Goal: Task Accomplishment & Management: Manage account settings

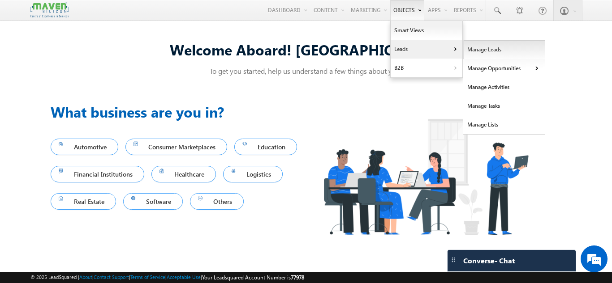
click at [481, 51] on link "Manage Leads" at bounding box center [504, 49] width 82 height 19
click at [469, 48] on link "Manage Leads" at bounding box center [504, 49] width 82 height 19
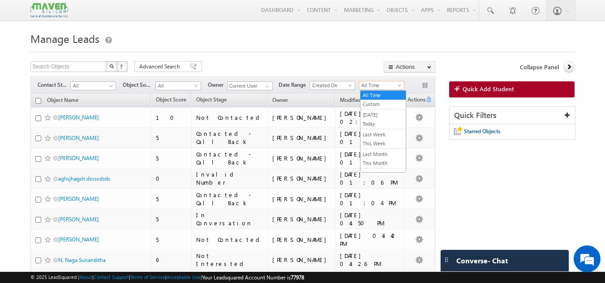
click at [378, 89] on span "All Time" at bounding box center [380, 85] width 43 height 8
click at [142, 65] on span "Advanced Search" at bounding box center [160, 67] width 43 height 8
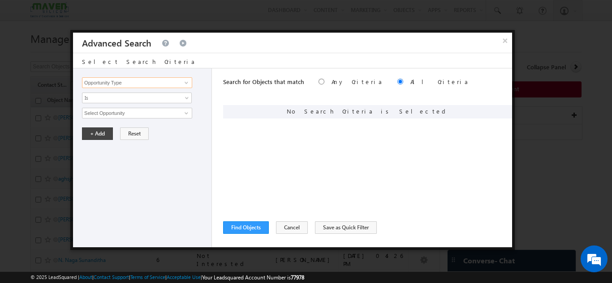
click at [125, 81] on input "Opportunity Type" at bounding box center [137, 82] width 110 height 11
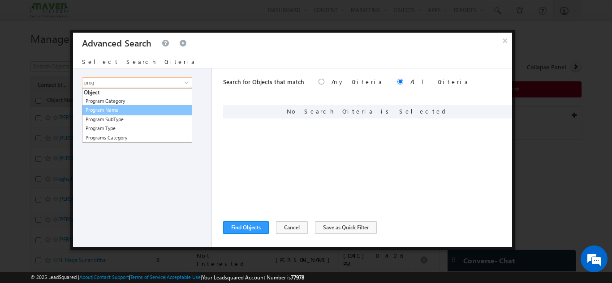
click at [107, 111] on link "Program Name" at bounding box center [137, 110] width 110 height 10
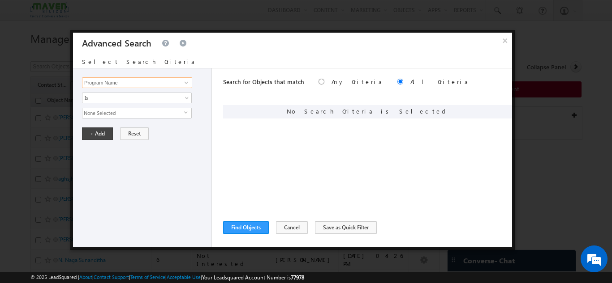
type input "Program Name"
click at [107, 111] on span "None Selected" at bounding box center [133, 113] width 102 height 10
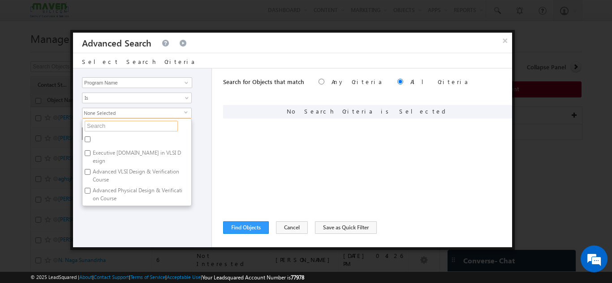
click at [105, 125] on input "text" at bounding box center [131, 126] width 93 height 11
type input "i"
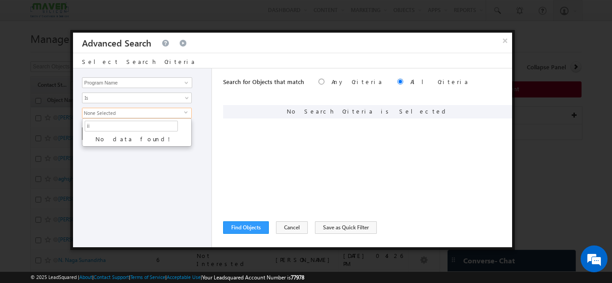
type input "i"
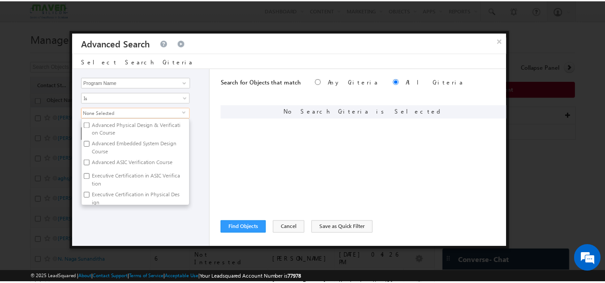
scroll to position [51, 0]
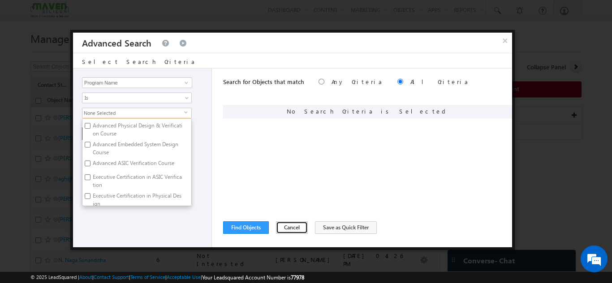
click at [290, 227] on button "Cancel" at bounding box center [292, 228] width 32 height 13
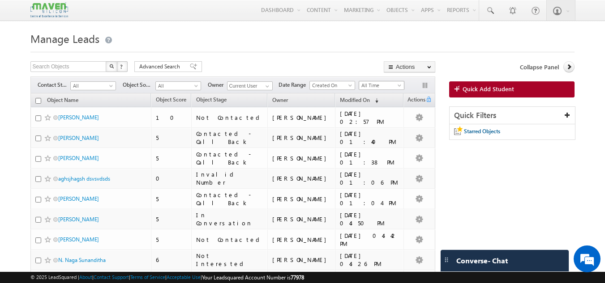
click at [379, 87] on span "All Time" at bounding box center [380, 85] width 43 height 8
click at [375, 164] on link "This Month" at bounding box center [382, 163] width 45 height 8
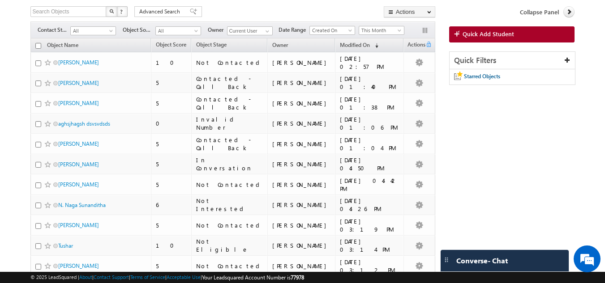
scroll to position [0, 0]
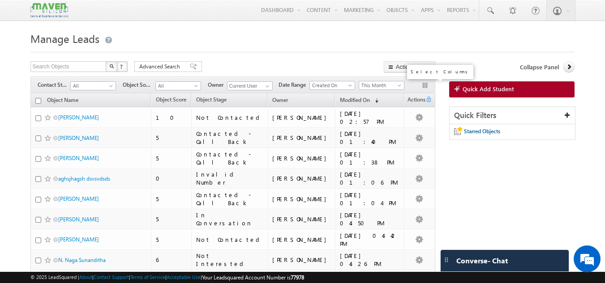
click at [426, 83] on button "button" at bounding box center [425, 86] width 9 height 9
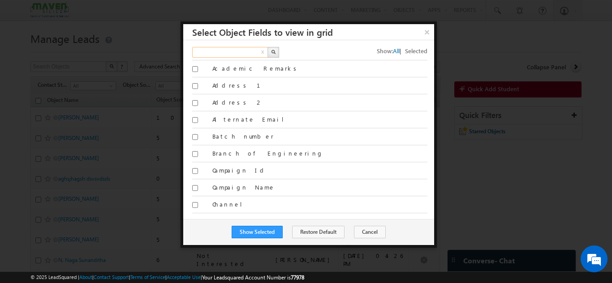
click at [234, 50] on input "text" at bounding box center [230, 52] width 77 height 11
type input "program"
click at [276, 51] on button "button" at bounding box center [273, 52] width 12 height 11
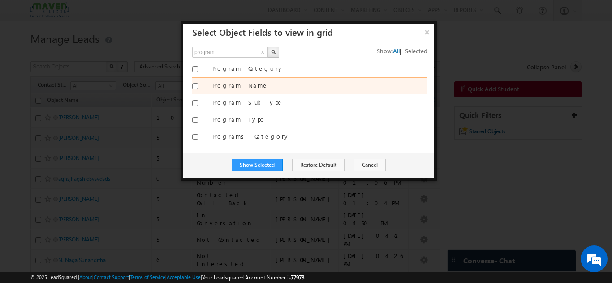
click at [195, 84] on input "Program Name" at bounding box center [195, 86] width 6 height 6
checkbox input "true"
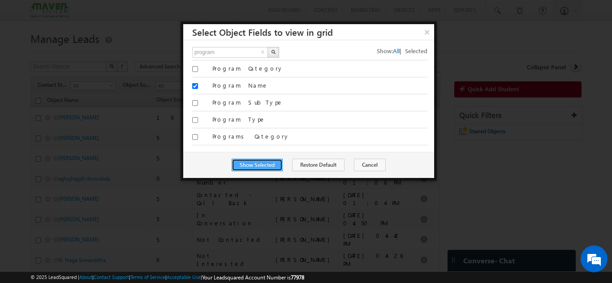
click at [259, 164] on button "Show Selected" at bounding box center [256, 165] width 51 height 13
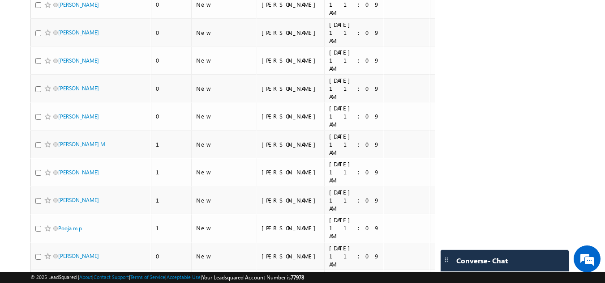
scroll to position [1955, 0]
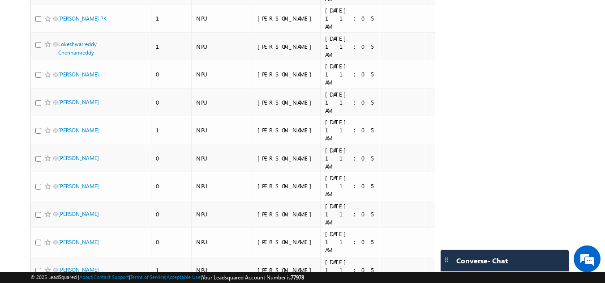
scroll to position [1952, 0]
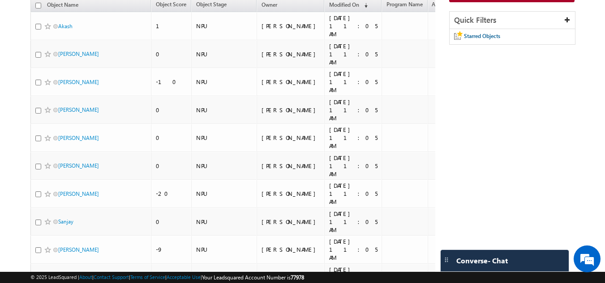
scroll to position [0, 0]
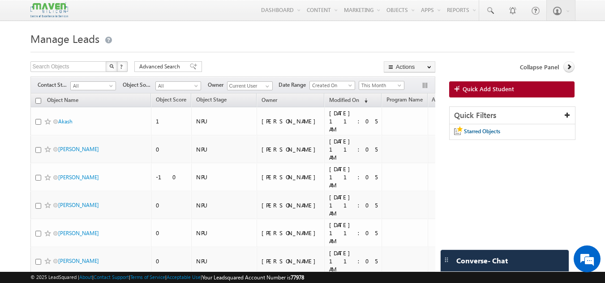
click at [383, 80] on div "Filters Contact Stage All All Object Source All All Owner Current User Current …" at bounding box center [232, 85] width 405 height 17
click at [383, 82] on span "This Month" at bounding box center [380, 85] width 43 height 8
click at [377, 99] on link "All Time" at bounding box center [382, 95] width 45 height 8
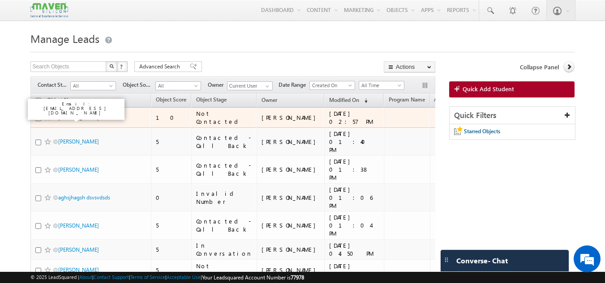
click at [66, 116] on link "[PERSON_NAME]" at bounding box center [78, 117] width 41 height 7
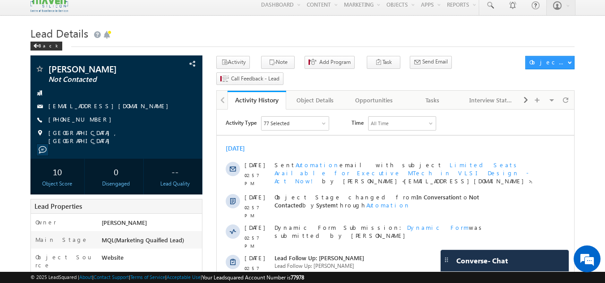
scroll to position [4, 0]
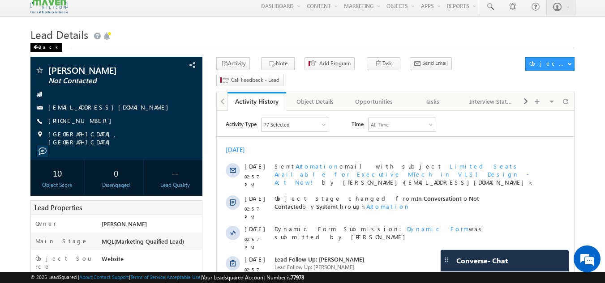
click at [40, 50] on div "Back" at bounding box center [46, 47] width 32 height 9
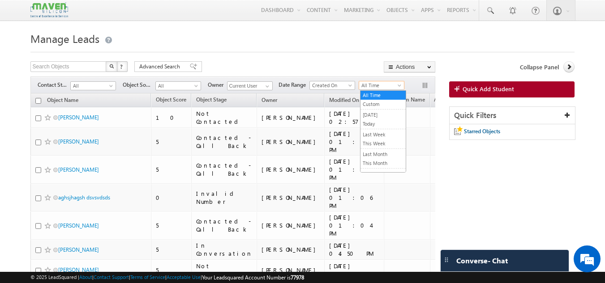
click at [375, 89] on span "All Time" at bounding box center [380, 85] width 43 height 8
click at [387, 165] on link "This Month" at bounding box center [382, 163] width 45 height 8
click at [236, 83] on input "Current User" at bounding box center [250, 85] width 46 height 9
click at [278, 43] on h1 "Manage Leads" at bounding box center [302, 37] width 544 height 17
click at [268, 89] on span at bounding box center [267, 86] width 7 height 7
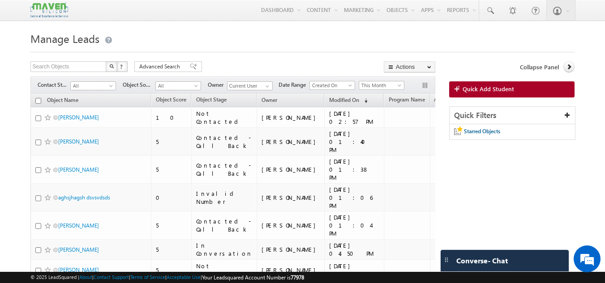
click at [281, 64] on div "Search Objects X ? 299 results found Advanced Search Advanced Search Advanced s…" at bounding box center [232, 67] width 405 height 13
click at [255, 90] on input "Current User" at bounding box center [250, 85] width 46 height 9
click at [424, 83] on button "button" at bounding box center [425, 86] width 9 height 9
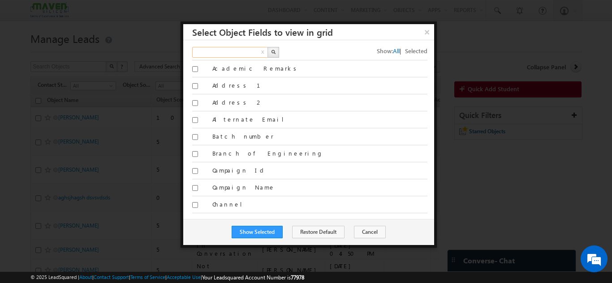
click at [233, 56] on input "text" at bounding box center [230, 52] width 77 height 11
type input "website"
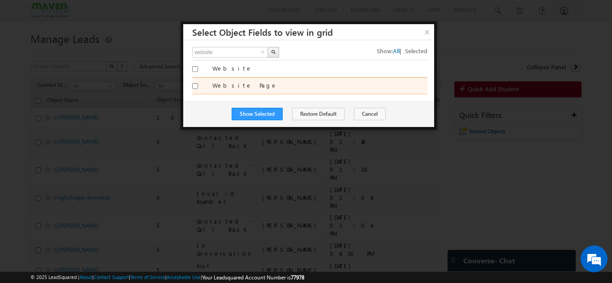
click at [241, 81] on div "Website Page" at bounding box center [309, 85] width 235 height 17
click at [240, 88] on label "Website Page" at bounding box center [319, 85] width 215 height 8
click at [198, 88] on input "Website Page" at bounding box center [195, 86] width 6 height 6
checkbox input "true"
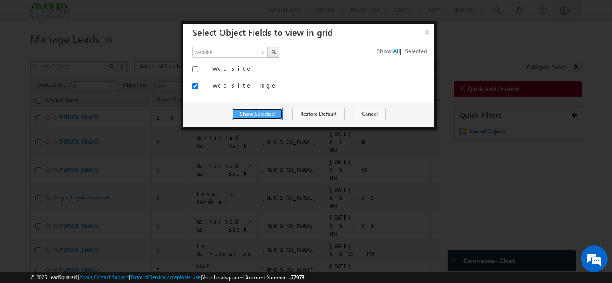
click at [256, 114] on button "Show Selected" at bounding box center [256, 114] width 51 height 13
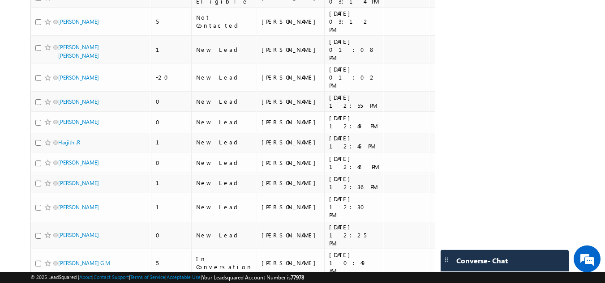
scroll to position [314, 0]
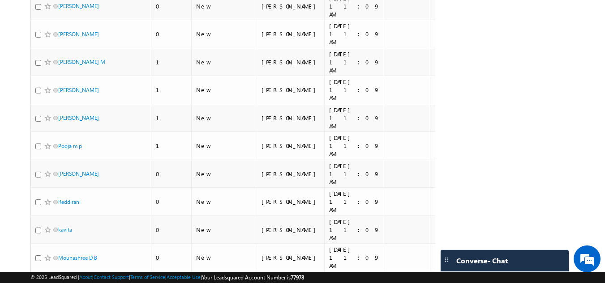
scroll to position [1971, 0]
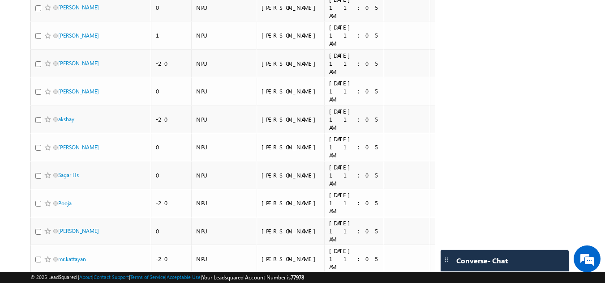
scroll to position [4026, 0]
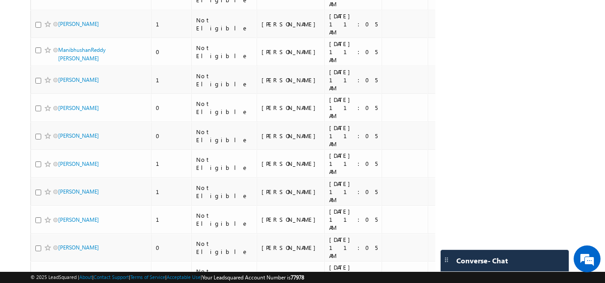
scroll to position [1924, 0]
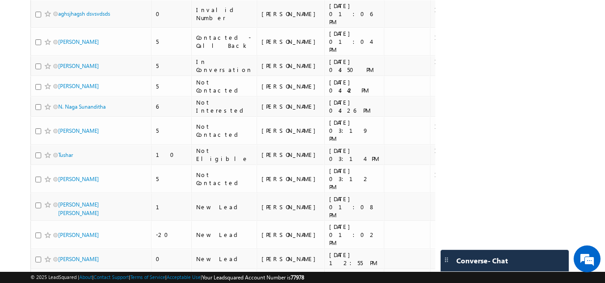
scroll to position [0, 0]
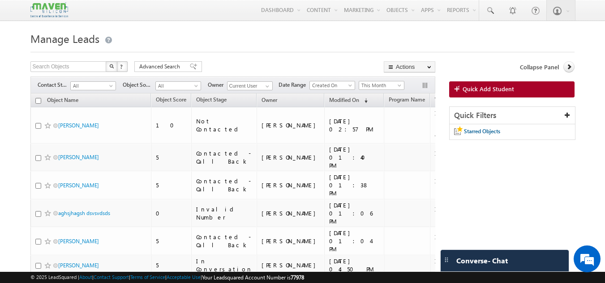
click at [435, 103] on span "Website Page" at bounding box center [451, 99] width 32 height 7
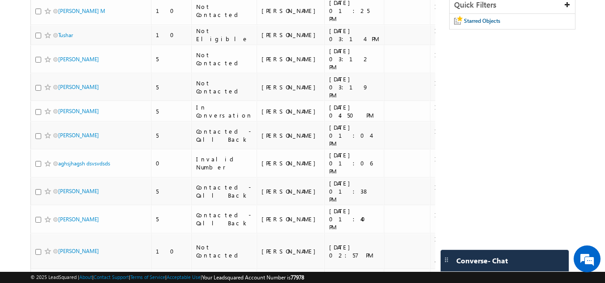
scroll to position [90, 0]
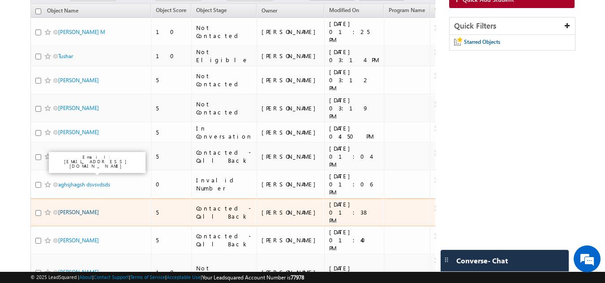
click at [92, 209] on link "[PERSON_NAME]" at bounding box center [78, 212] width 41 height 7
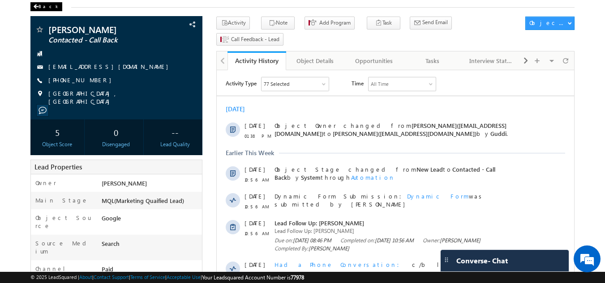
click at [43, 4] on div "Back" at bounding box center [46, 6] width 32 height 9
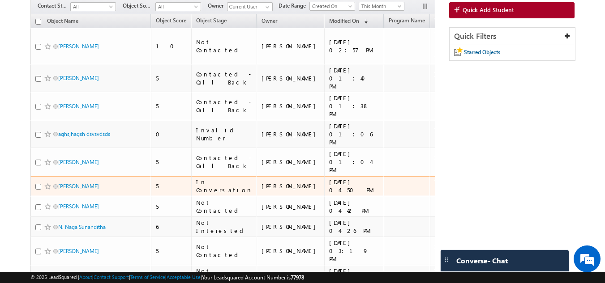
scroll to position [90, 0]
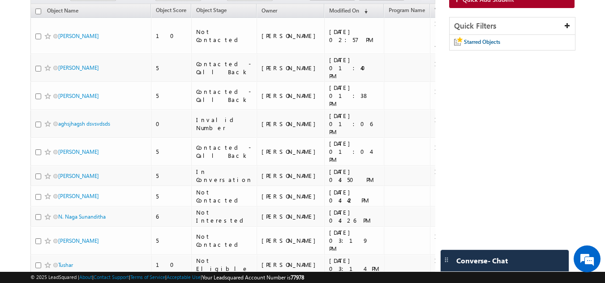
click at [435, 9] on span "Website Page" at bounding box center [451, 10] width 32 height 7
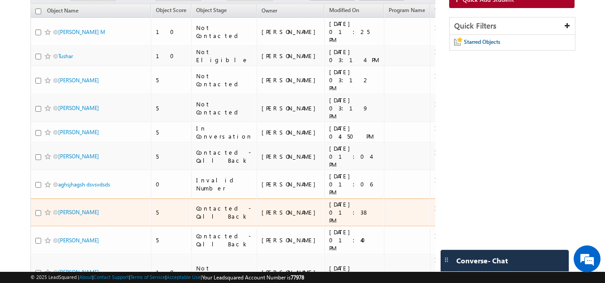
scroll to position [0, 0]
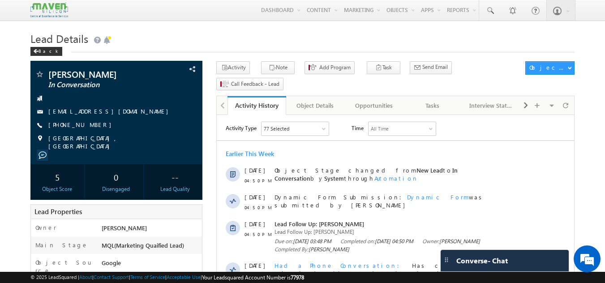
click at [40, 47] on h1 "Lead Details" at bounding box center [302, 37] width 544 height 17
click at [40, 52] on div "Back" at bounding box center [46, 51] width 32 height 9
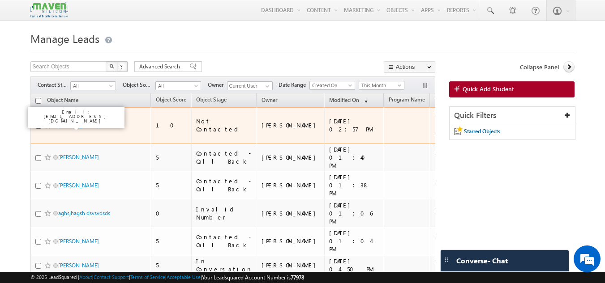
click at [68, 127] on link "[PERSON_NAME]" at bounding box center [78, 125] width 41 height 7
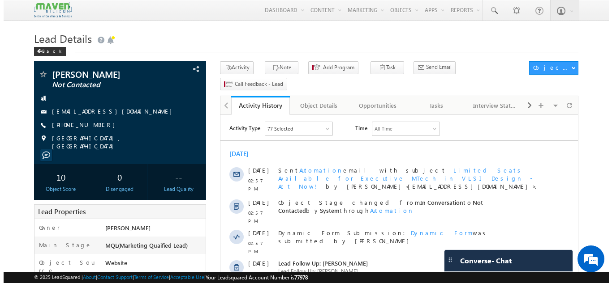
scroll to position [1, 0]
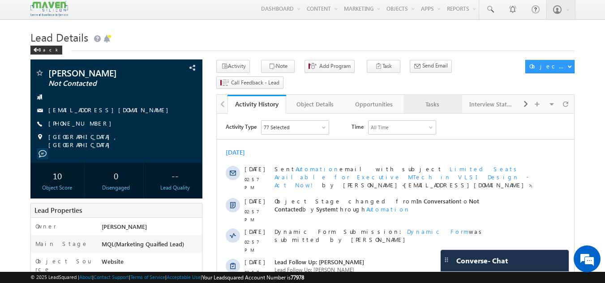
click at [434, 99] on div "Tasks" at bounding box center [432, 104] width 43 height 11
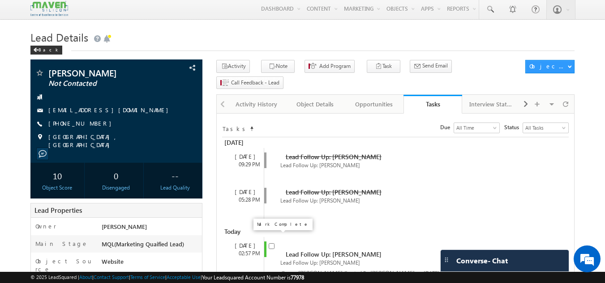
click at [274, 244] on input "checkbox" at bounding box center [272, 247] width 6 height 6
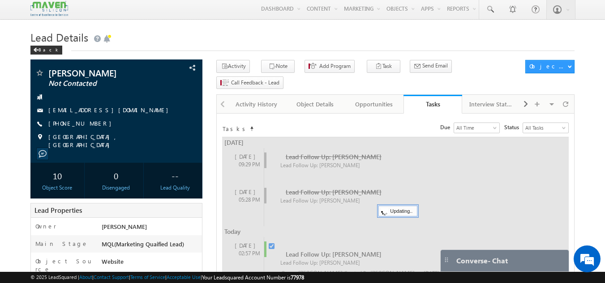
checkbox input "false"
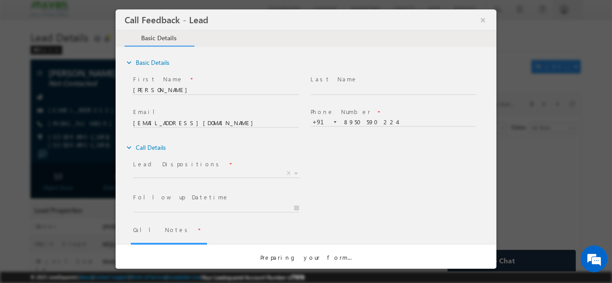
scroll to position [0, 0]
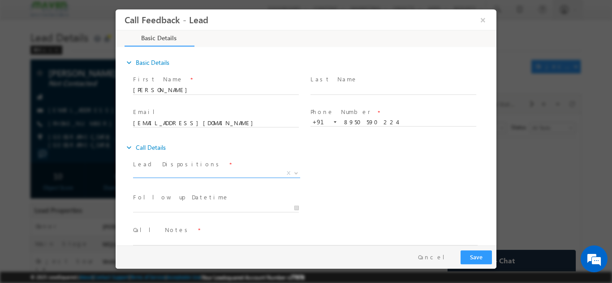
click at [227, 170] on span "X" at bounding box center [216, 173] width 167 height 9
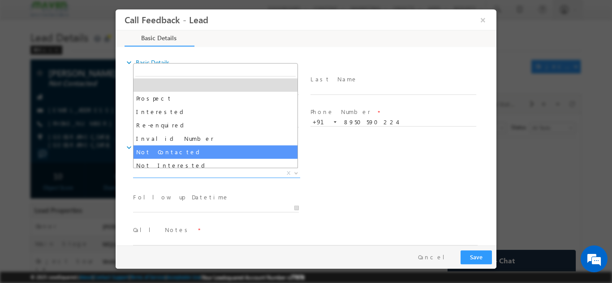
select select "Not Contacted"
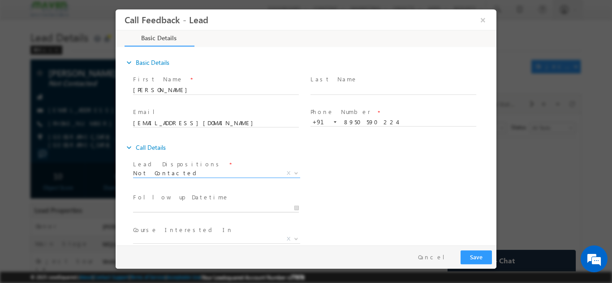
type input "[DATE] 3:10 PM"
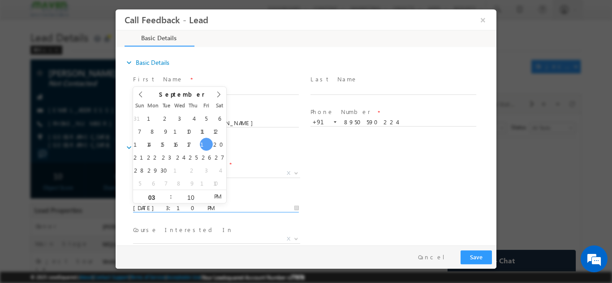
click at [192, 209] on input "[DATE] 3:10 PM" at bounding box center [216, 208] width 166 height 9
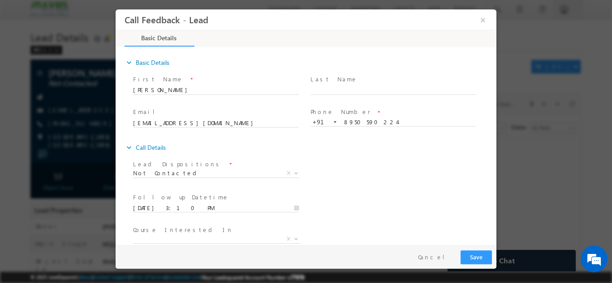
click at [372, 153] on div "expand_more Call Details" at bounding box center [310, 147] width 372 height 16
click at [205, 207] on input "[DATE] 3:10 PM" at bounding box center [216, 208] width 166 height 9
click at [369, 176] on div "Lead Dispositions * Prospect Interested Re-enquired Invalid Number Not Contacte…" at bounding box center [313, 174] width 365 height 33
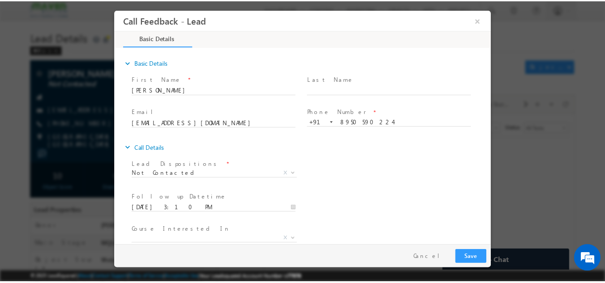
scroll to position [47, 0]
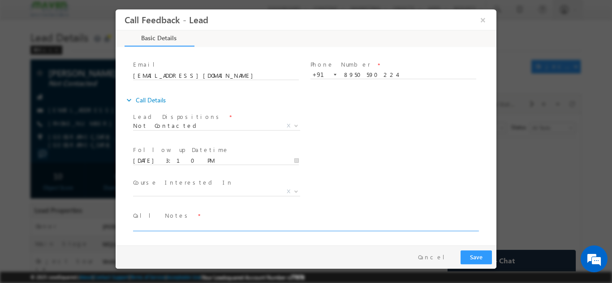
click at [202, 225] on textarea at bounding box center [305, 226] width 344 height 10
type textarea "DNP"
click at [183, 143] on div "Follow up Datetime * [DATE] 3:10 PM" at bounding box center [219, 159] width 177 height 33
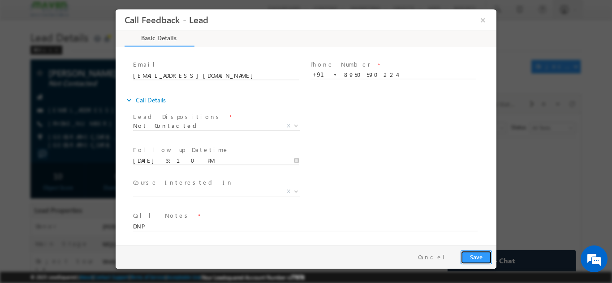
click at [473, 258] on button "Save" at bounding box center [475, 257] width 31 height 14
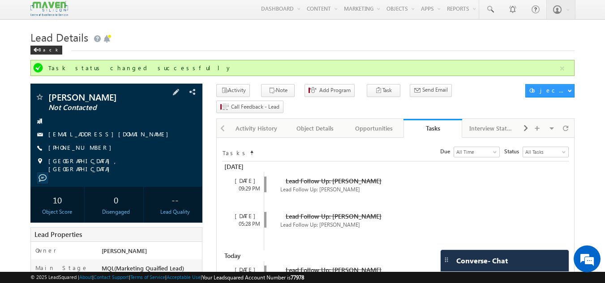
click at [112, 147] on div "[PHONE_NUMBER]" at bounding box center [116, 148] width 163 height 9
click at [111, 147] on div "[PHONE_NUMBER]" at bounding box center [116, 148] width 163 height 9
click at [90, 146] on span "[PHONE_NUMBER]" at bounding box center [82, 148] width 68 height 9
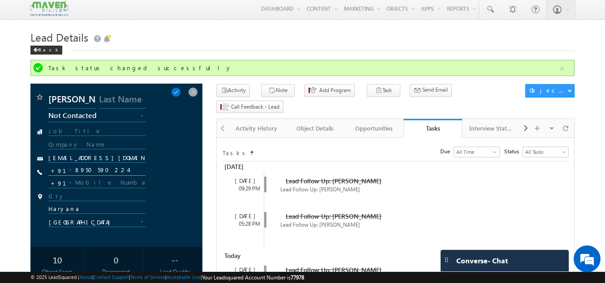
click at [98, 170] on input "8950590224" at bounding box center [97, 170] width 98 height 11
click at [562, 67] on button "button" at bounding box center [562, 68] width 11 height 11
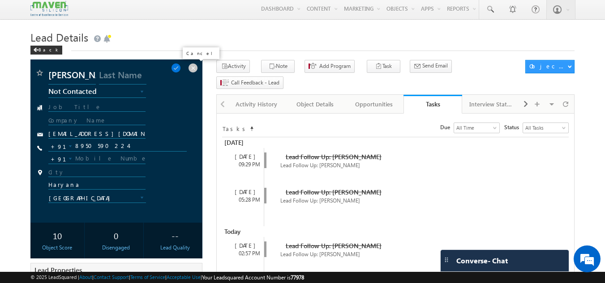
click at [196, 65] on span at bounding box center [193, 68] width 10 height 10
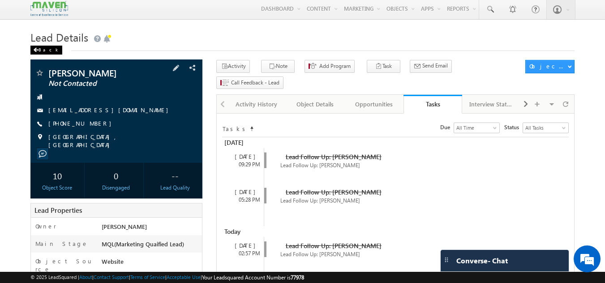
click at [43, 47] on div "Back" at bounding box center [46, 50] width 32 height 9
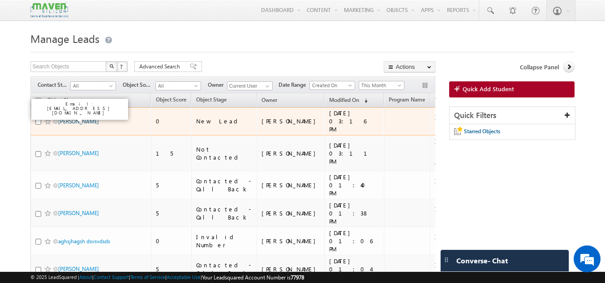
click at [64, 119] on link "[PERSON_NAME]" at bounding box center [78, 121] width 41 height 7
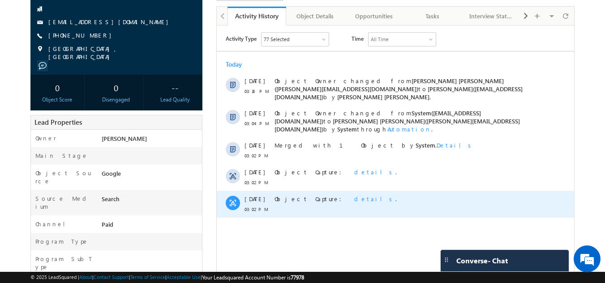
click at [354, 195] on span "details" at bounding box center [374, 199] width 41 height 8
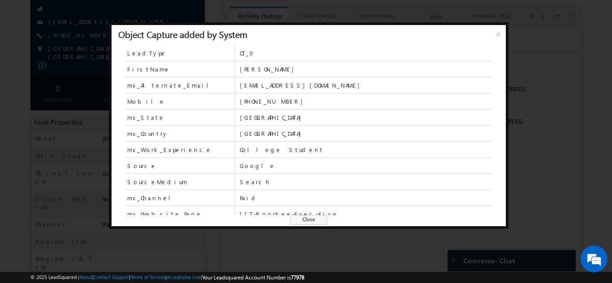
click at [575, 79] on div at bounding box center [306, 141] width 612 height 283
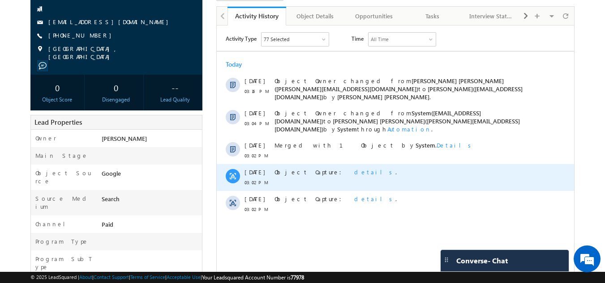
click at [354, 168] on span "details" at bounding box center [374, 172] width 41 height 8
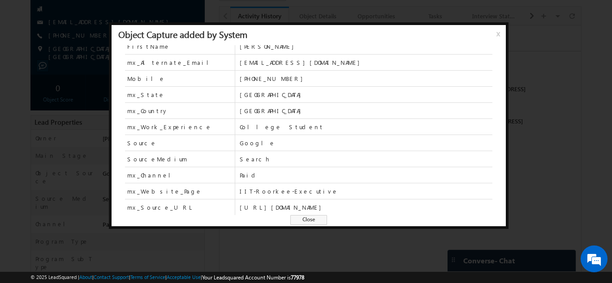
click at [501, 36] on span "x" at bounding box center [499, 37] width 7 height 16
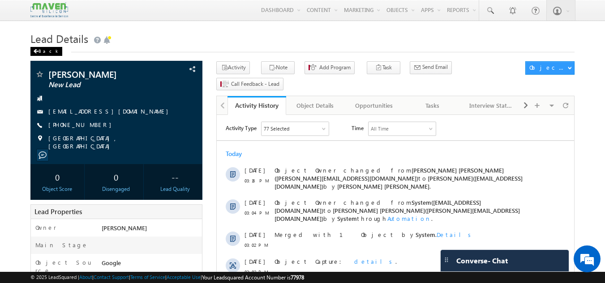
click at [38, 53] on span at bounding box center [35, 51] width 5 height 4
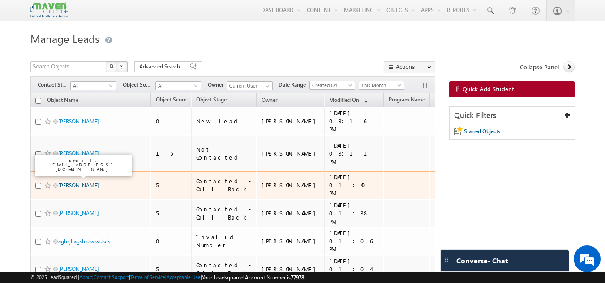
click at [86, 182] on link "[PERSON_NAME]" at bounding box center [78, 185] width 41 height 7
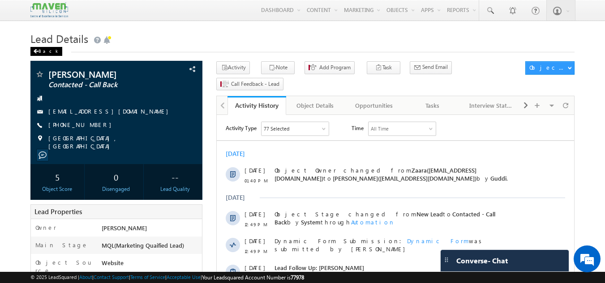
click at [33, 48] on div "Back" at bounding box center [46, 51] width 32 height 9
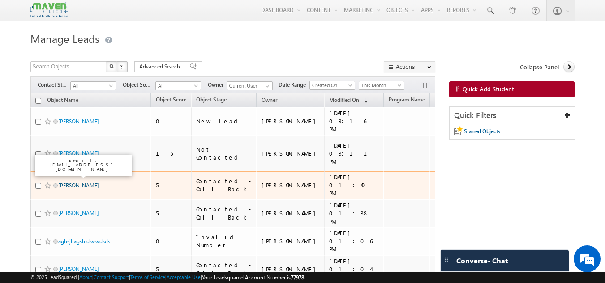
click at [74, 182] on link "Vivek Prajapati" at bounding box center [78, 185] width 41 height 7
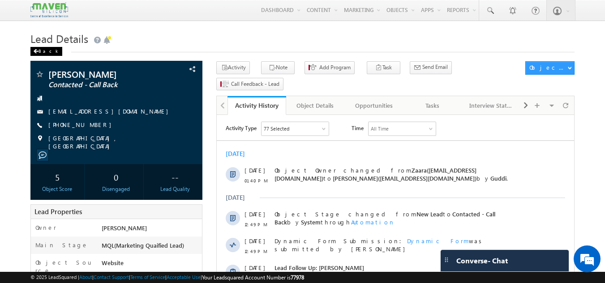
click at [45, 52] on div "Back" at bounding box center [46, 51] width 32 height 9
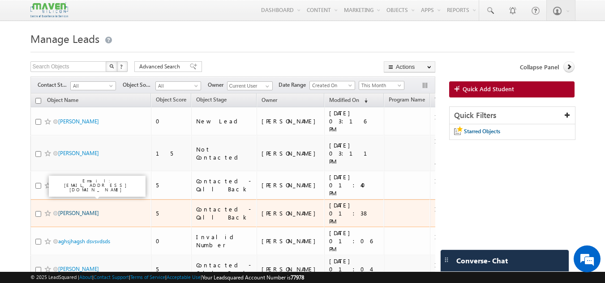
click at [85, 210] on link "[PERSON_NAME]" at bounding box center [78, 213] width 41 height 7
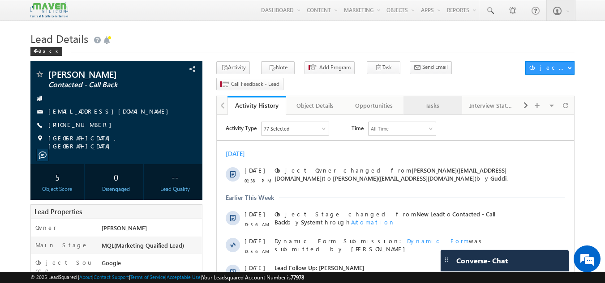
click at [446, 100] on div "Tasks" at bounding box center [432, 105] width 43 height 11
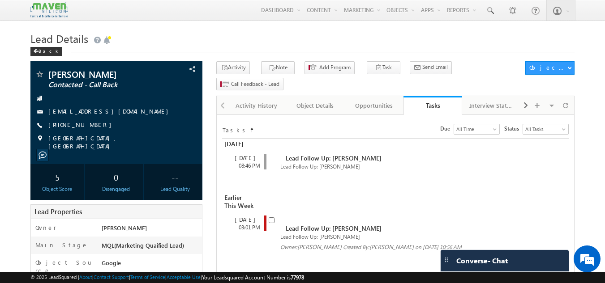
click at [277, 216] on span at bounding box center [274, 224] width 10 height 17
click at [272, 218] on input "checkbox" at bounding box center [272, 221] width 6 height 6
checkbox input "false"
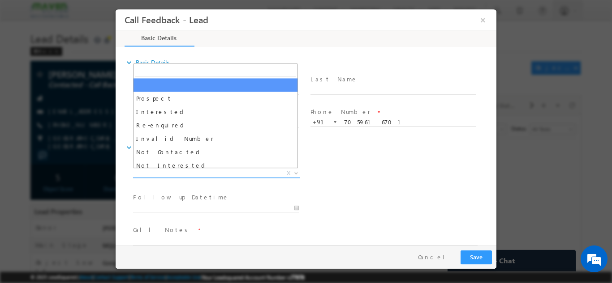
click at [254, 175] on span "X" at bounding box center [216, 173] width 167 height 9
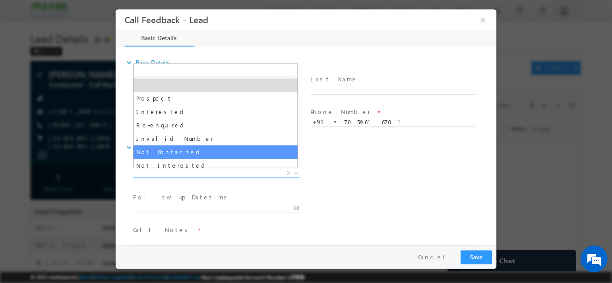
select select "Not Contacted"
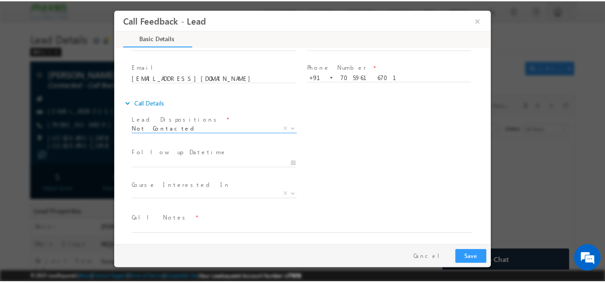
scroll to position [47, 0]
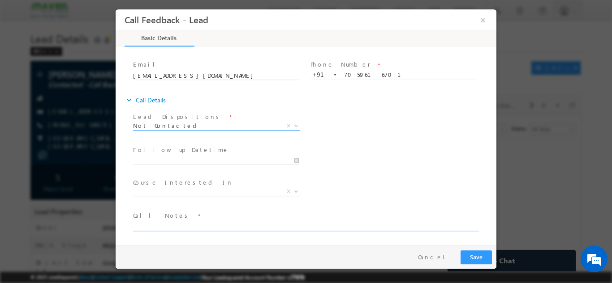
click at [166, 225] on textarea at bounding box center [305, 226] width 344 height 10
type textarea "SO"
click at [479, 259] on button "Save" at bounding box center [475, 257] width 31 height 14
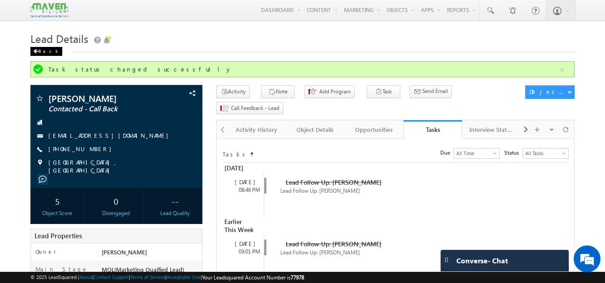
click at [41, 49] on div "Back" at bounding box center [46, 51] width 32 height 9
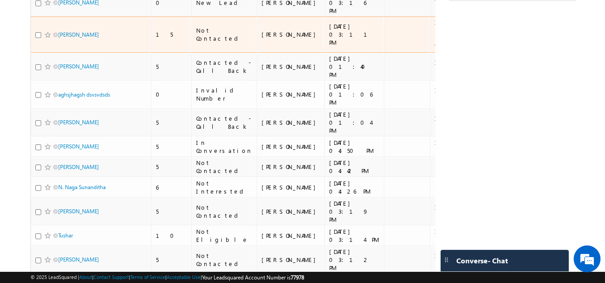
scroll to position [179, 0]
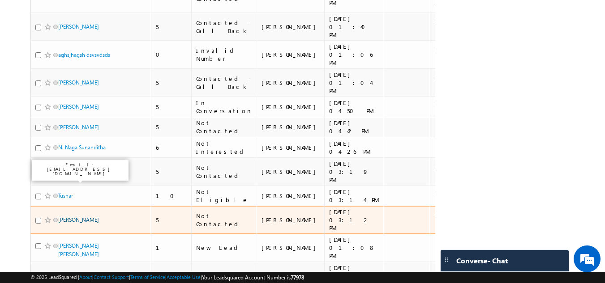
click at [60, 217] on link "[PERSON_NAME]" at bounding box center [78, 220] width 41 height 7
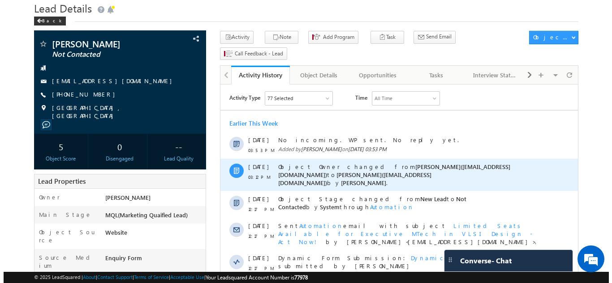
scroll to position [45, 0]
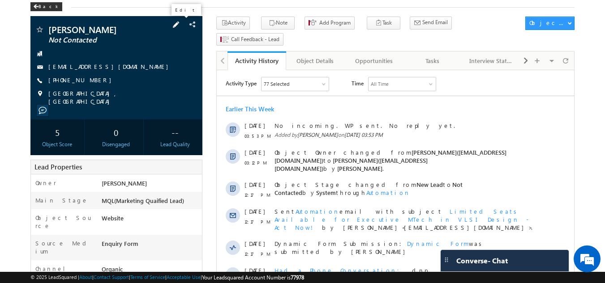
click at [179, 25] on span at bounding box center [176, 25] width 10 height 10
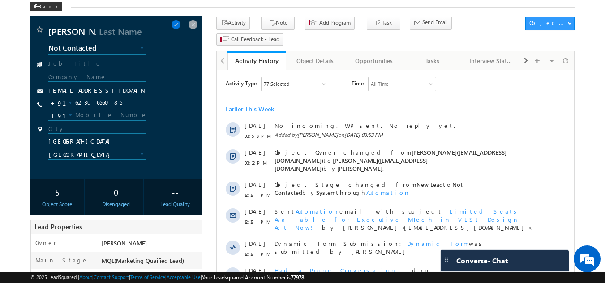
click at [105, 105] on input "6230656085" at bounding box center [97, 103] width 98 height 11
click at [197, 24] on span at bounding box center [193, 25] width 10 height 10
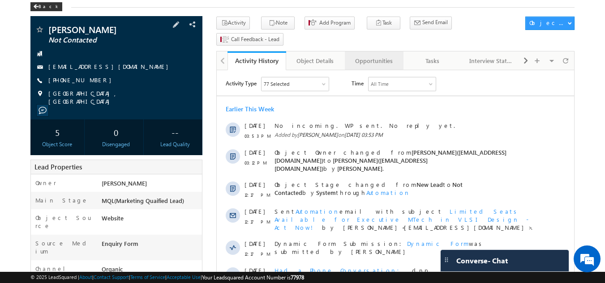
click at [362, 56] on div "Opportunities" at bounding box center [373, 61] width 43 height 11
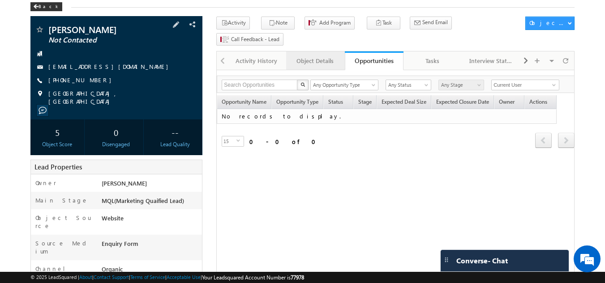
click at [314, 56] on div "Object Details" at bounding box center [314, 61] width 43 height 11
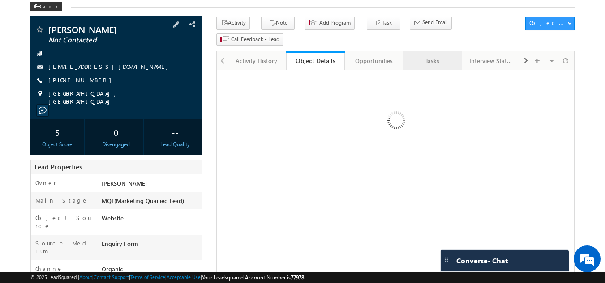
click at [420, 51] on link "Tasks" at bounding box center [432, 60] width 59 height 19
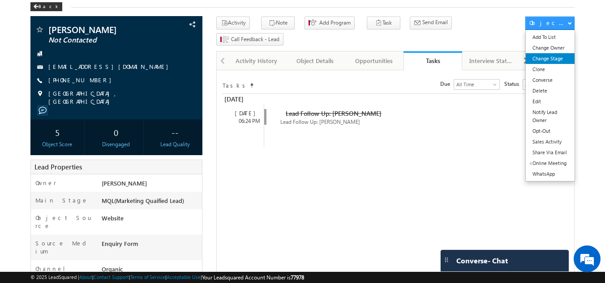
click at [545, 59] on link "Change Stage" at bounding box center [550, 58] width 49 height 11
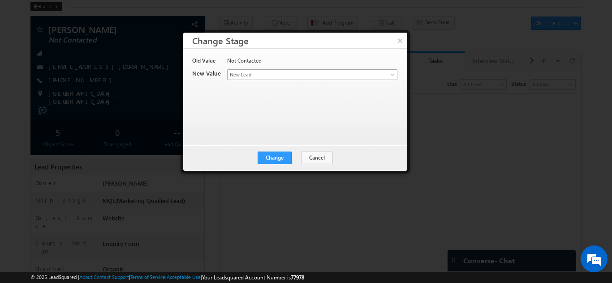
click at [266, 71] on span "New Lead" at bounding box center [297, 75] width 140 height 8
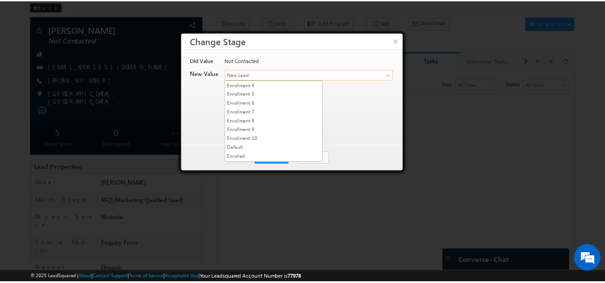
scroll to position [169, 0]
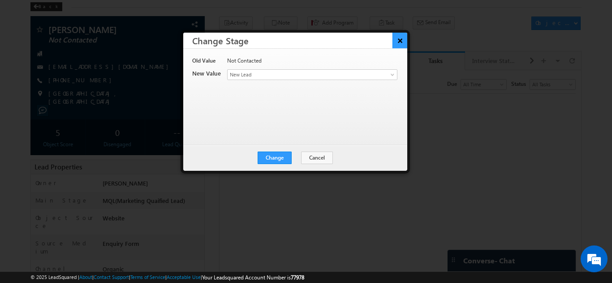
click at [403, 43] on button "×" at bounding box center [399, 41] width 15 height 16
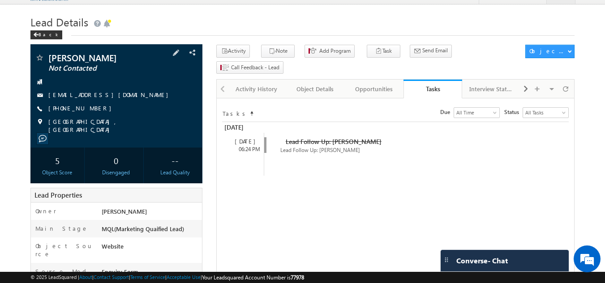
scroll to position [0, 0]
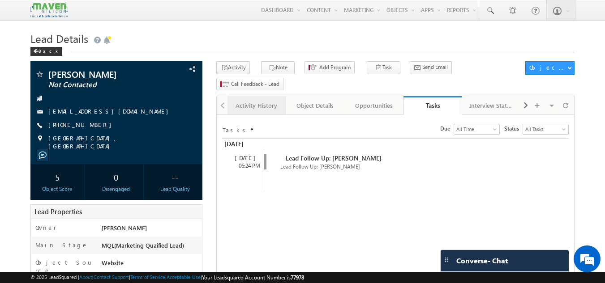
click at [264, 100] on div "Activity History" at bounding box center [256, 105] width 43 height 11
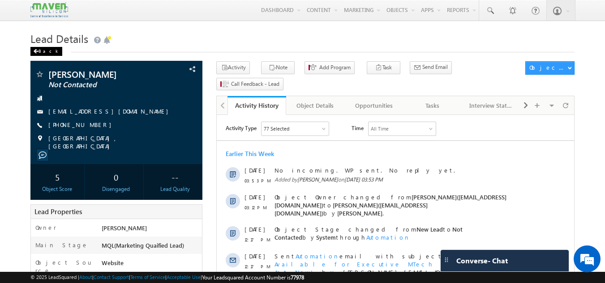
click at [41, 51] on div "Back" at bounding box center [46, 51] width 32 height 9
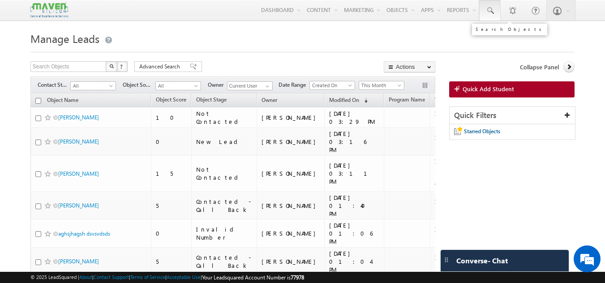
click at [497, 9] on link at bounding box center [489, 10] width 21 height 21
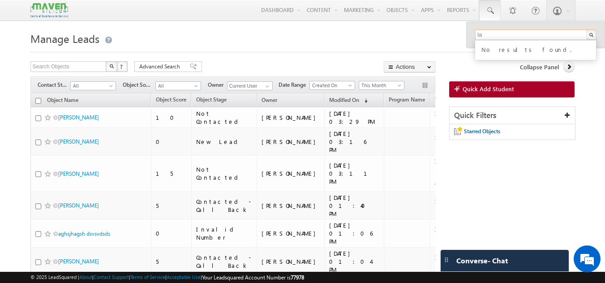
type input "l"
click at [508, 33] on input "5950" at bounding box center [535, 35] width 121 height 11
paste input "89505 90224"
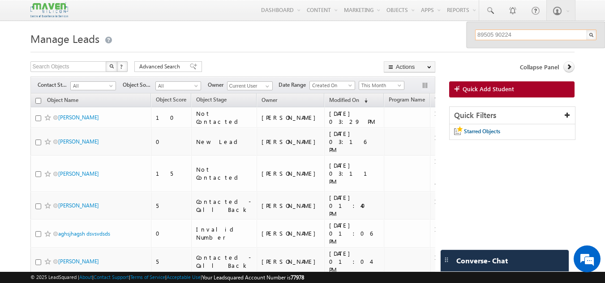
click at [495, 33] on input "89505 90224" at bounding box center [535, 35] width 121 height 11
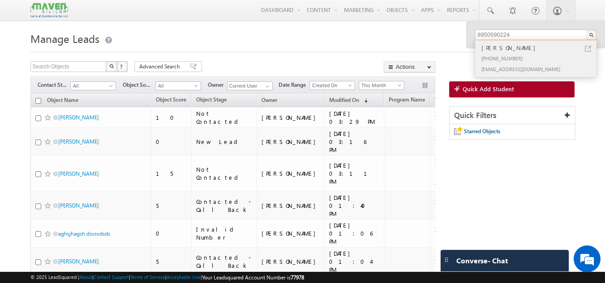
type input "8950590224"
click at [493, 48] on div "Lakshay" at bounding box center [540, 48] width 120 height 10
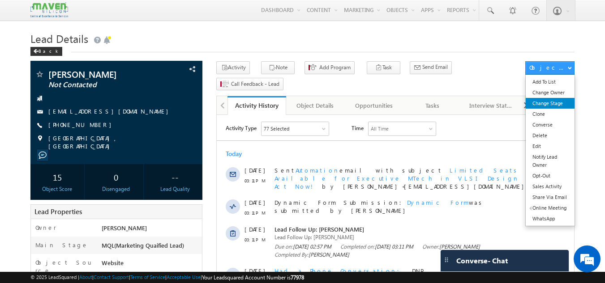
click at [564, 102] on link "Change Stage" at bounding box center [550, 103] width 49 height 11
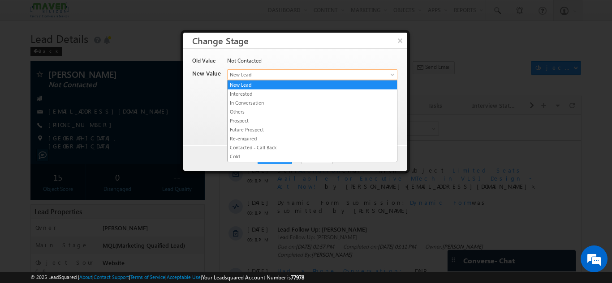
click at [264, 73] on span "New Lead" at bounding box center [297, 75] width 140 height 8
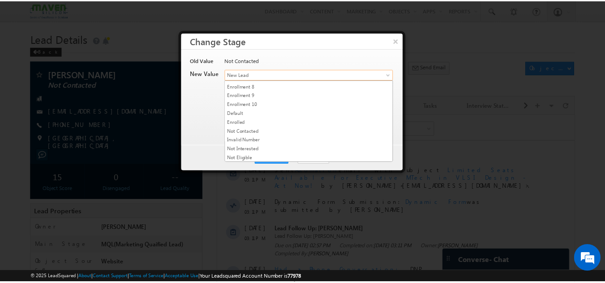
scroll to position [169, 0]
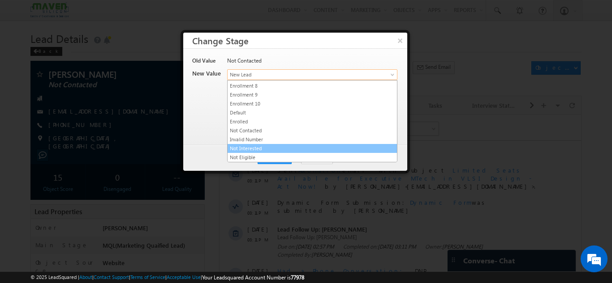
click at [261, 146] on link "Not Interested" at bounding box center [311, 149] width 169 height 8
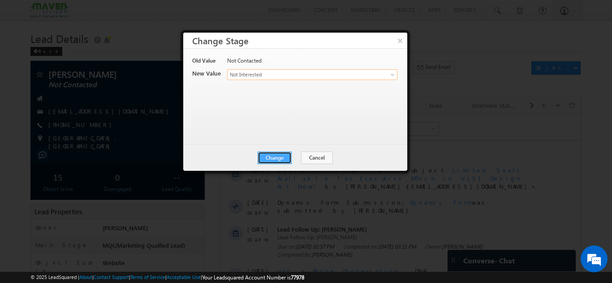
click at [279, 155] on button "Change" at bounding box center [274, 158] width 34 height 13
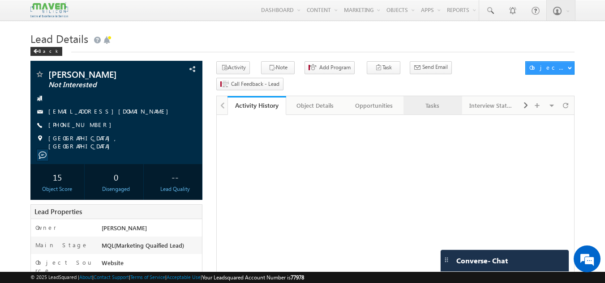
click at [441, 100] on div "Tasks" at bounding box center [432, 105] width 43 height 11
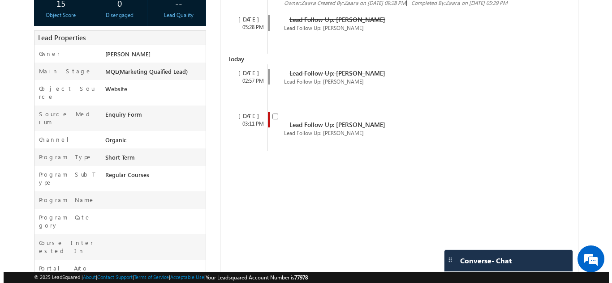
scroll to position [179, 0]
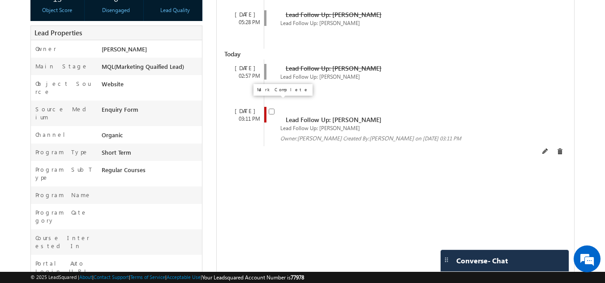
click at [273, 109] on input "checkbox" at bounding box center [272, 112] width 6 height 6
checkbox input "false"
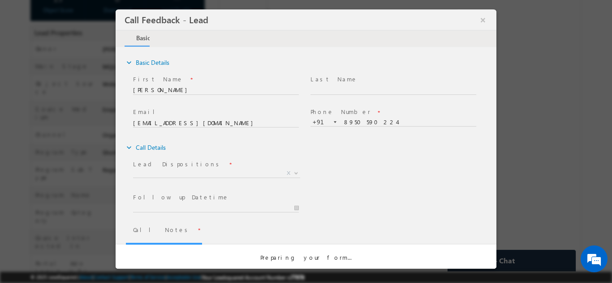
scroll to position [0, 0]
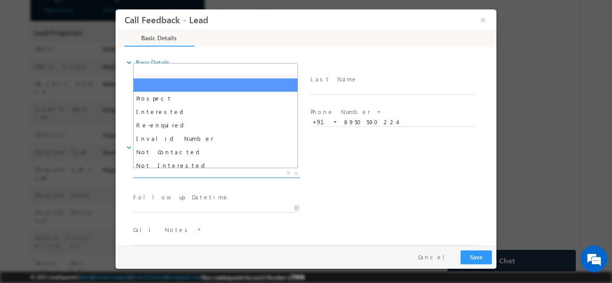
click at [154, 174] on span "X" at bounding box center [216, 173] width 167 height 9
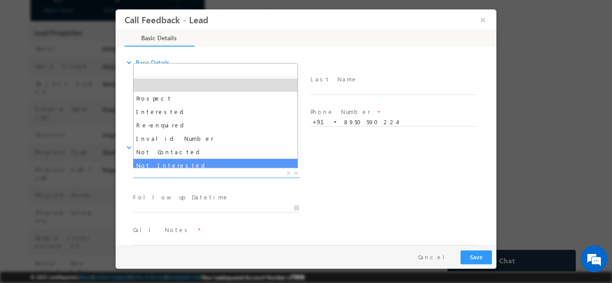
select select "Not Interested"
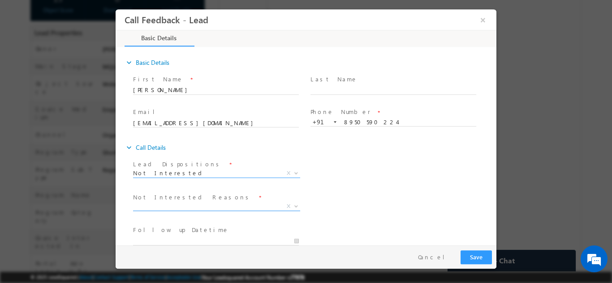
click at [177, 208] on span "X" at bounding box center [216, 206] width 167 height 9
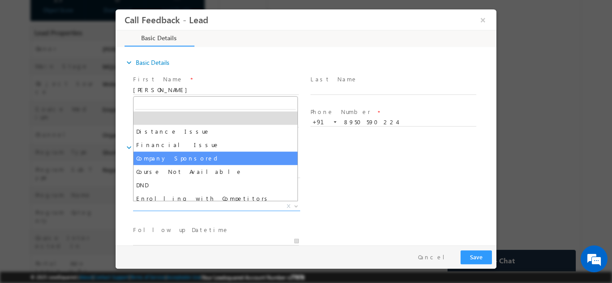
scroll to position [18, 0]
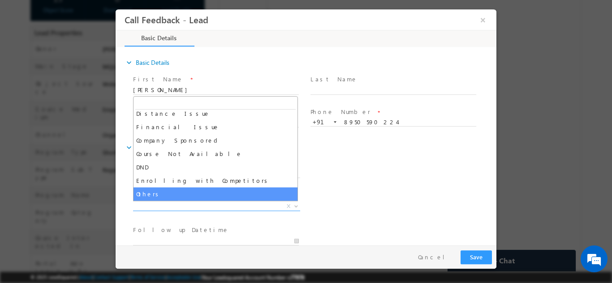
select select "Others"
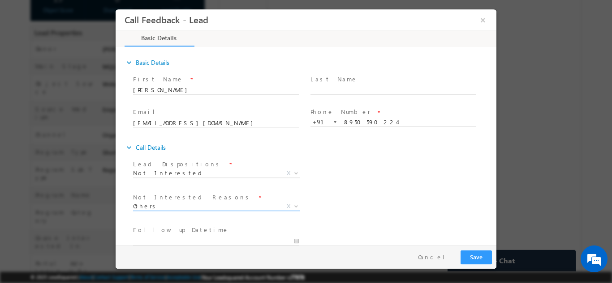
scroll to position [45, 0]
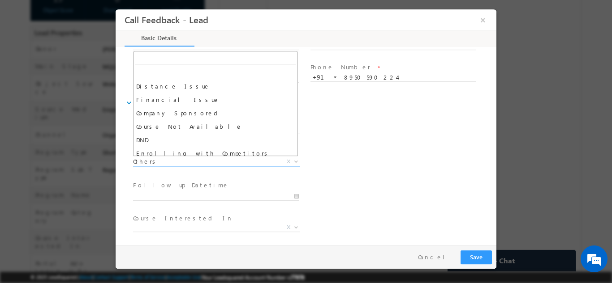
click at [173, 163] on span "Others" at bounding box center [206, 161] width 146 height 8
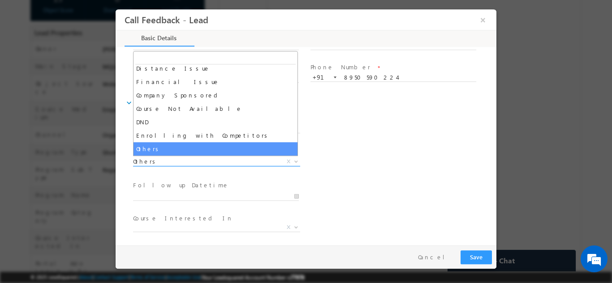
click at [173, 163] on span "Others" at bounding box center [206, 161] width 146 height 8
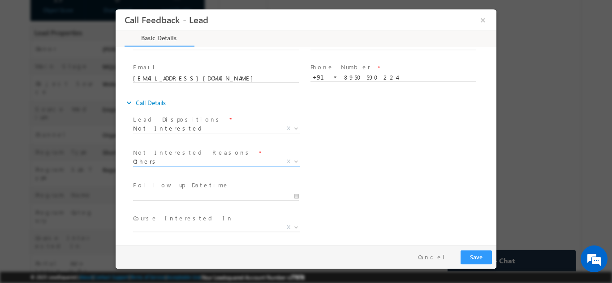
click at [173, 163] on span "Others" at bounding box center [206, 161] width 146 height 8
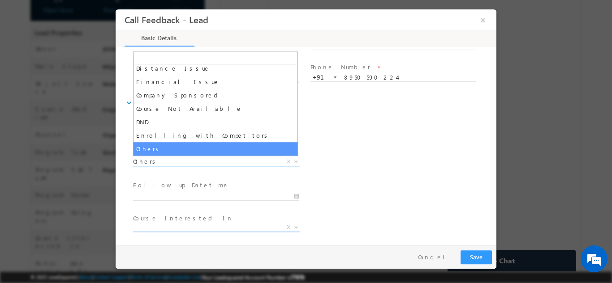
click at [184, 226] on span "X" at bounding box center [216, 227] width 167 height 9
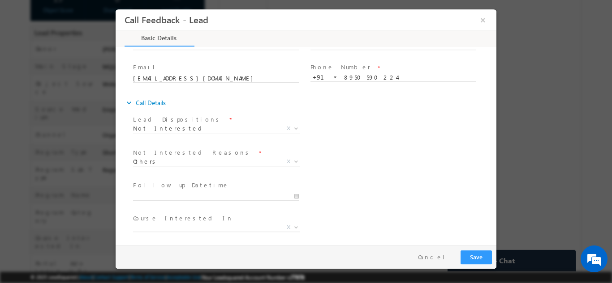
click at [455, 160] on div "Not Interested Reasons * Distance Issue Financial Issue Company Sponsored Cours…" at bounding box center [313, 162] width 365 height 33
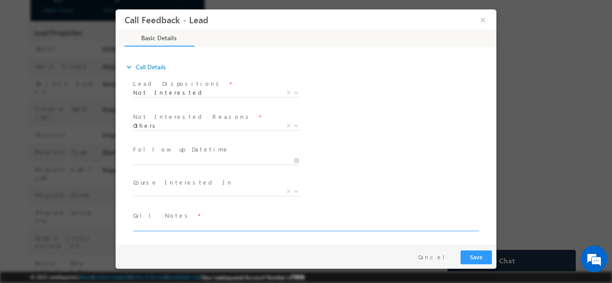
click at [172, 223] on textarea at bounding box center [305, 226] width 344 height 10
type textarea "Not interested as of now, in 3year. will go for certification program after gra…"
click at [480, 256] on button "Save" at bounding box center [475, 257] width 31 height 14
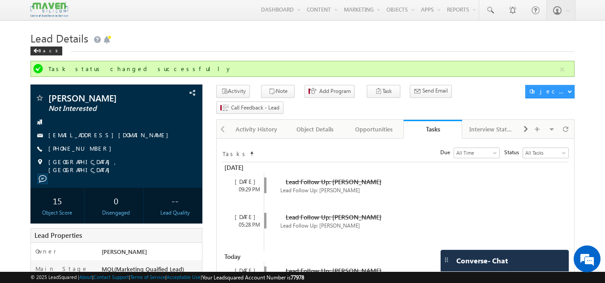
scroll to position [0, 0]
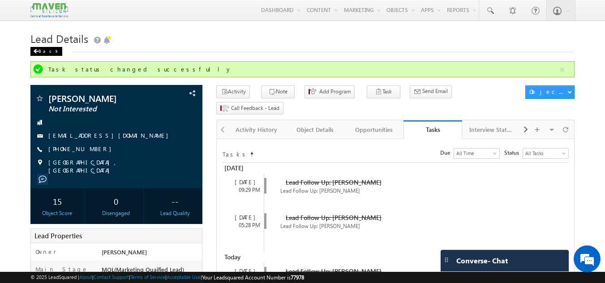
click at [43, 49] on div "Back" at bounding box center [46, 51] width 32 height 9
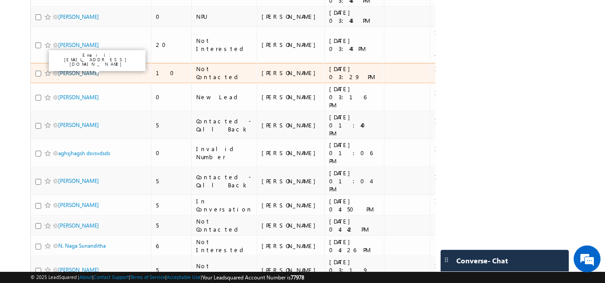
click at [80, 70] on link "[PERSON_NAME]" at bounding box center [78, 73] width 41 height 7
click at [92, 70] on link "[PERSON_NAME]" at bounding box center [78, 73] width 41 height 7
click at [90, 70] on link "[PERSON_NAME]" at bounding box center [78, 73] width 41 height 7
